Goal: Task Accomplishment & Management: Manage account settings

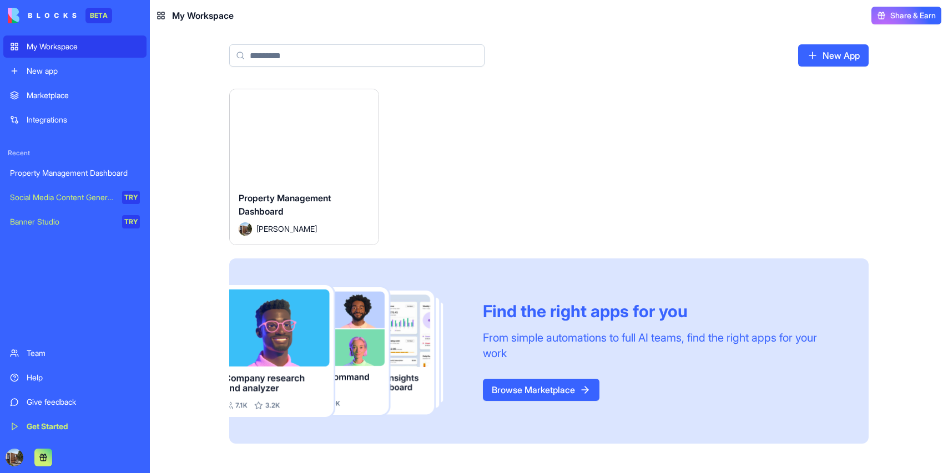
click at [613, 70] on div "New App" at bounding box center [549, 60] width 710 height 58
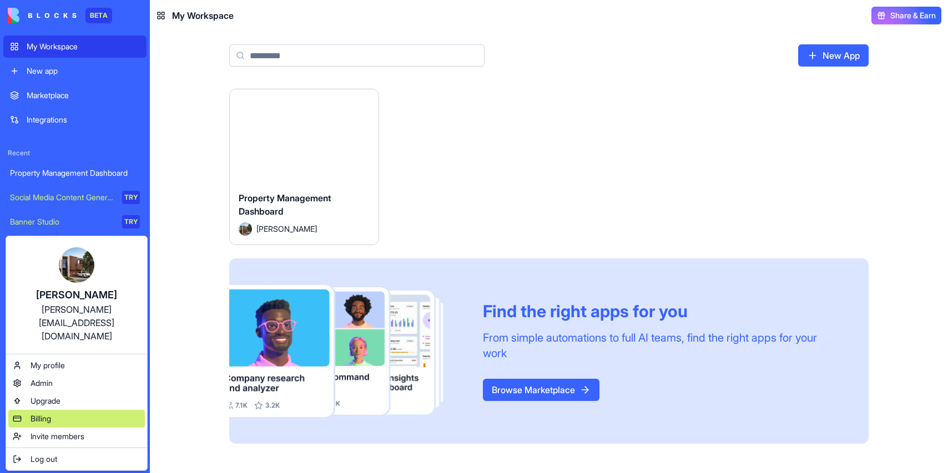
click at [55, 410] on div "Billing" at bounding box center [76, 419] width 137 height 18
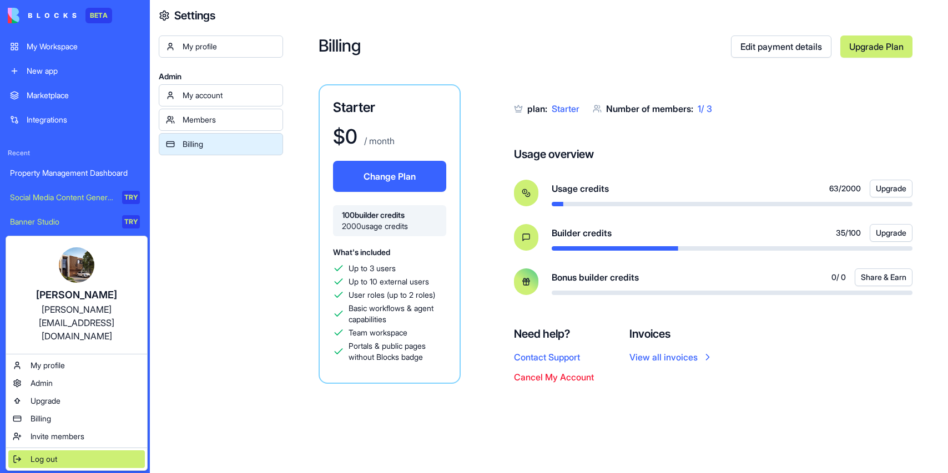
click at [71, 451] on div "Log out" at bounding box center [76, 460] width 137 height 18
